Goal: Navigation & Orientation: Find specific page/section

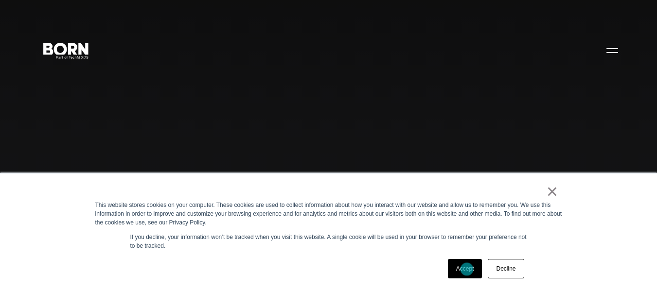
click at [467, 269] on link "Accept" at bounding box center [465, 268] width 35 height 19
click at [467, 269] on div "Combining creative, content, and commerce to drive change. Imagine, build, and …" at bounding box center [328, 145] width 657 height 291
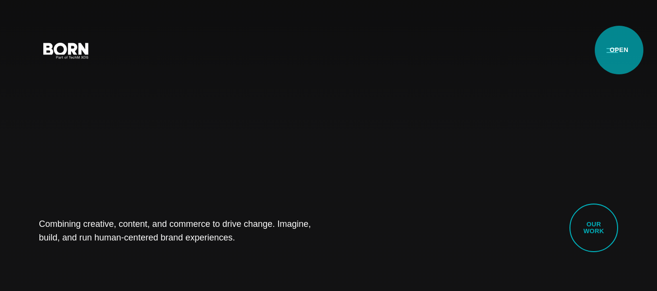
click at [618, 51] on button "Primary Menu" at bounding box center [611, 50] width 23 height 20
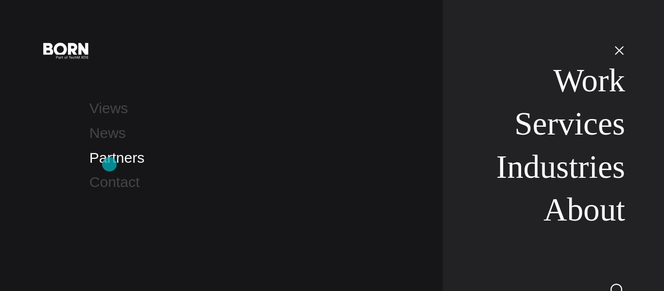
click at [109, 164] on link "Partners" at bounding box center [116, 158] width 55 height 16
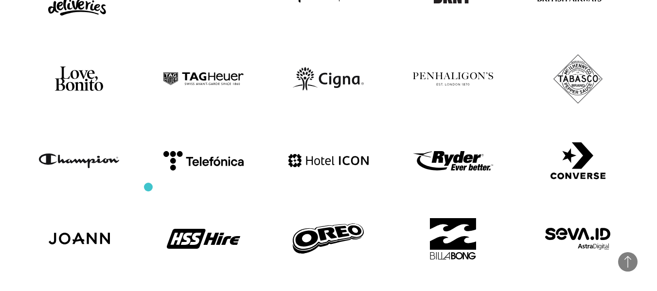
scroll to position [605, 0]
